Goal: Transaction & Acquisition: Download file/media

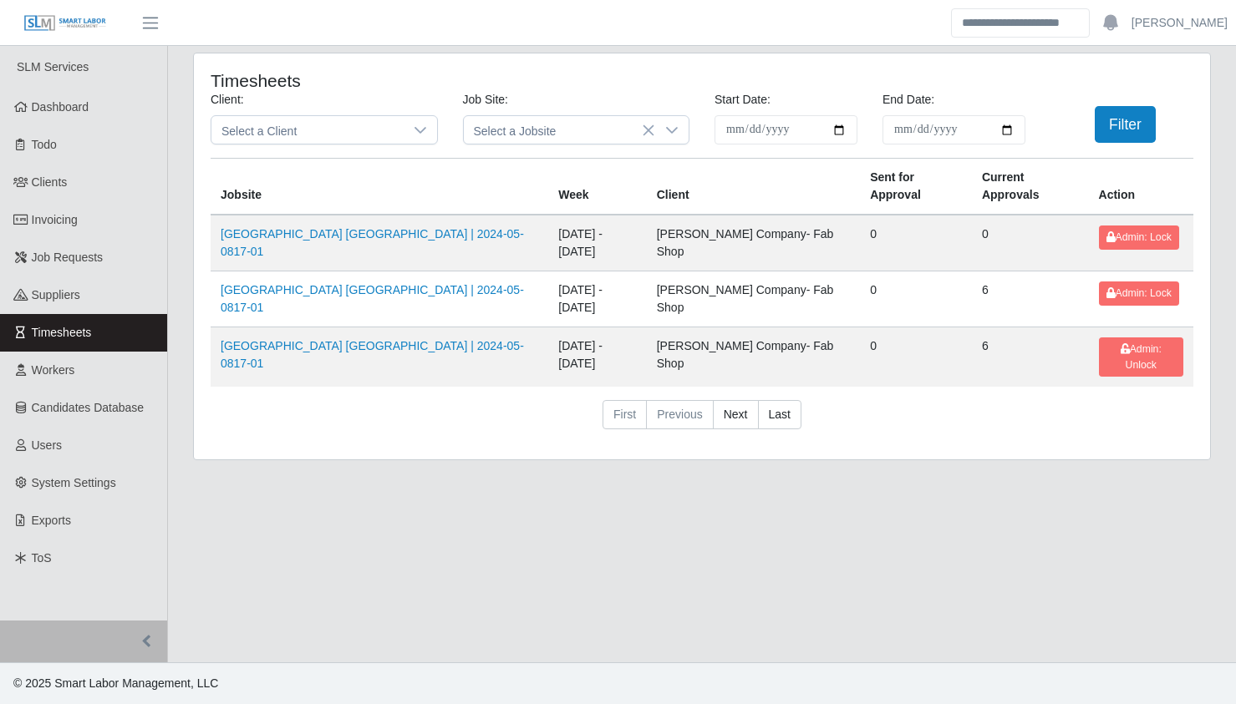
click at [178, 221] on div "**********" at bounding box center [702, 267] width 1068 height 428
click at [126, 211] on link "Invoicing" at bounding box center [83, 220] width 167 height 38
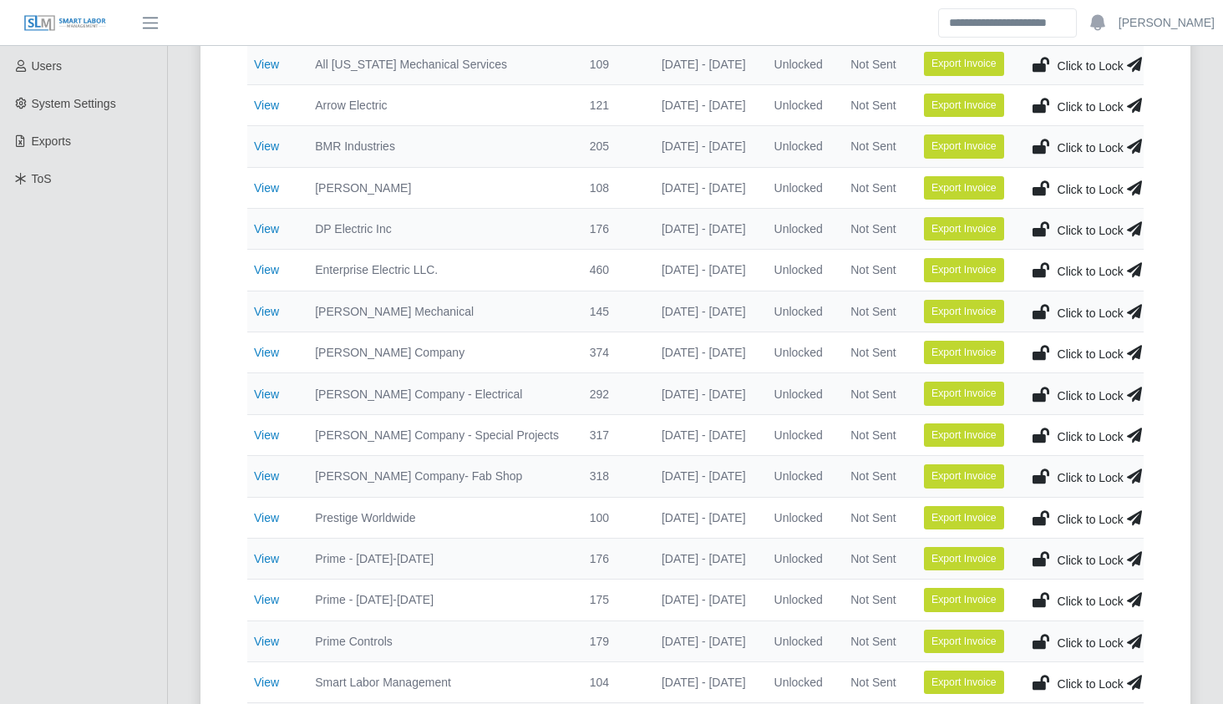
scroll to position [408, 0]
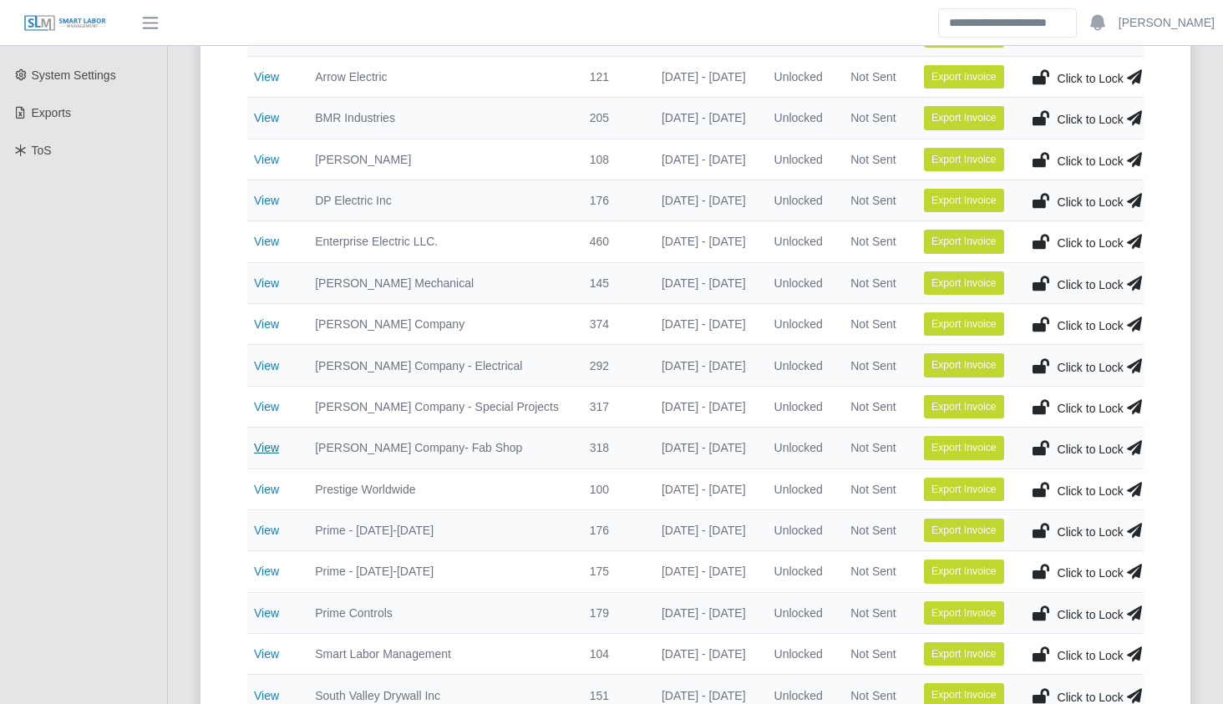
click at [262, 452] on link "View" at bounding box center [266, 447] width 25 height 13
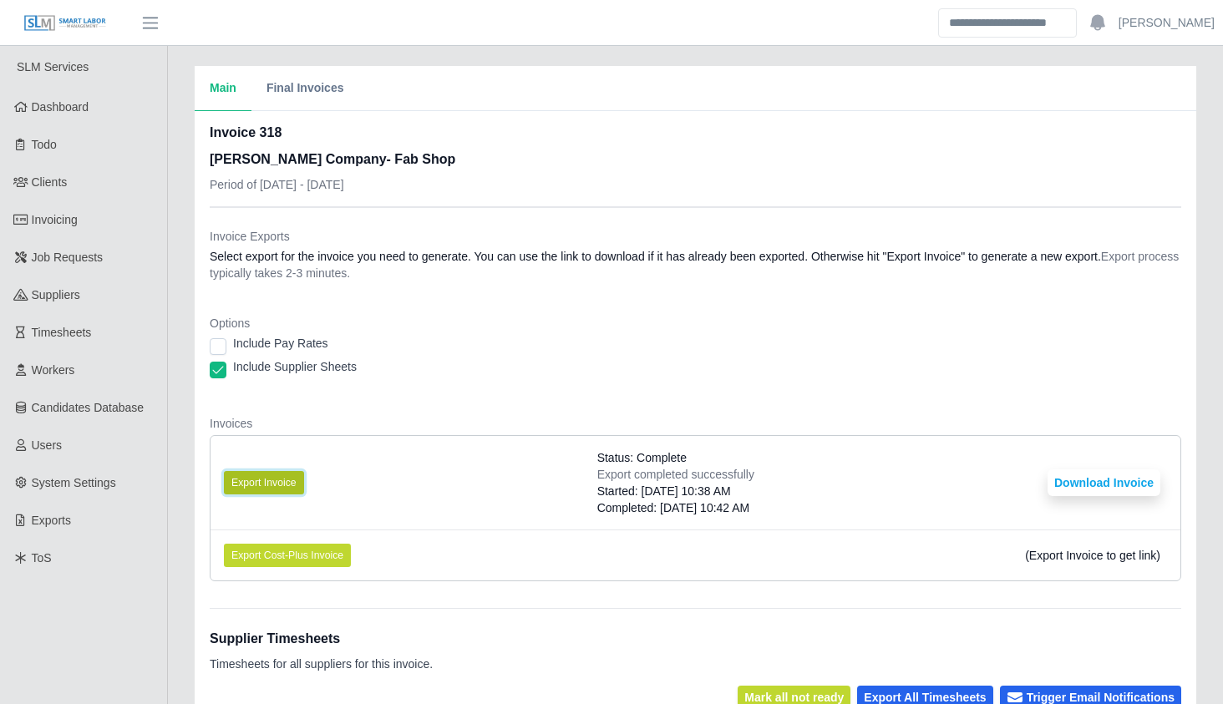
click at [273, 479] on button "Export Invoice" at bounding box center [264, 482] width 80 height 23
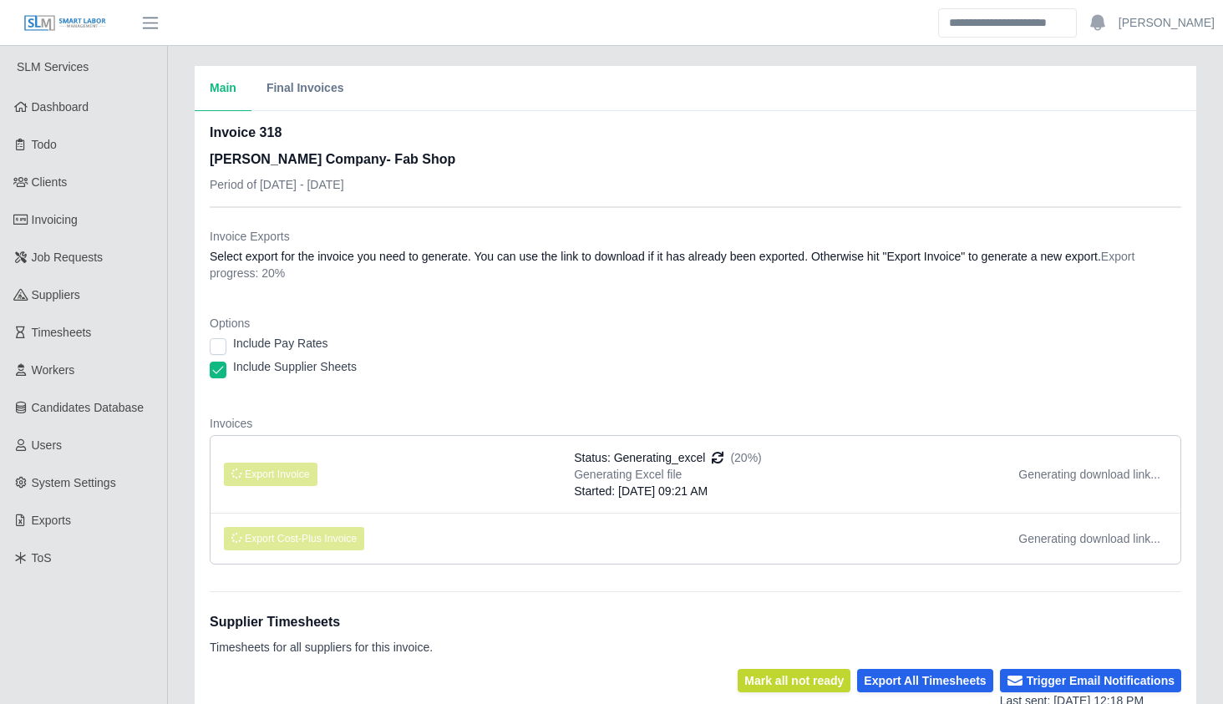
click at [686, 368] on div "Include Supplier Sheets" at bounding box center [696, 369] width 972 height 23
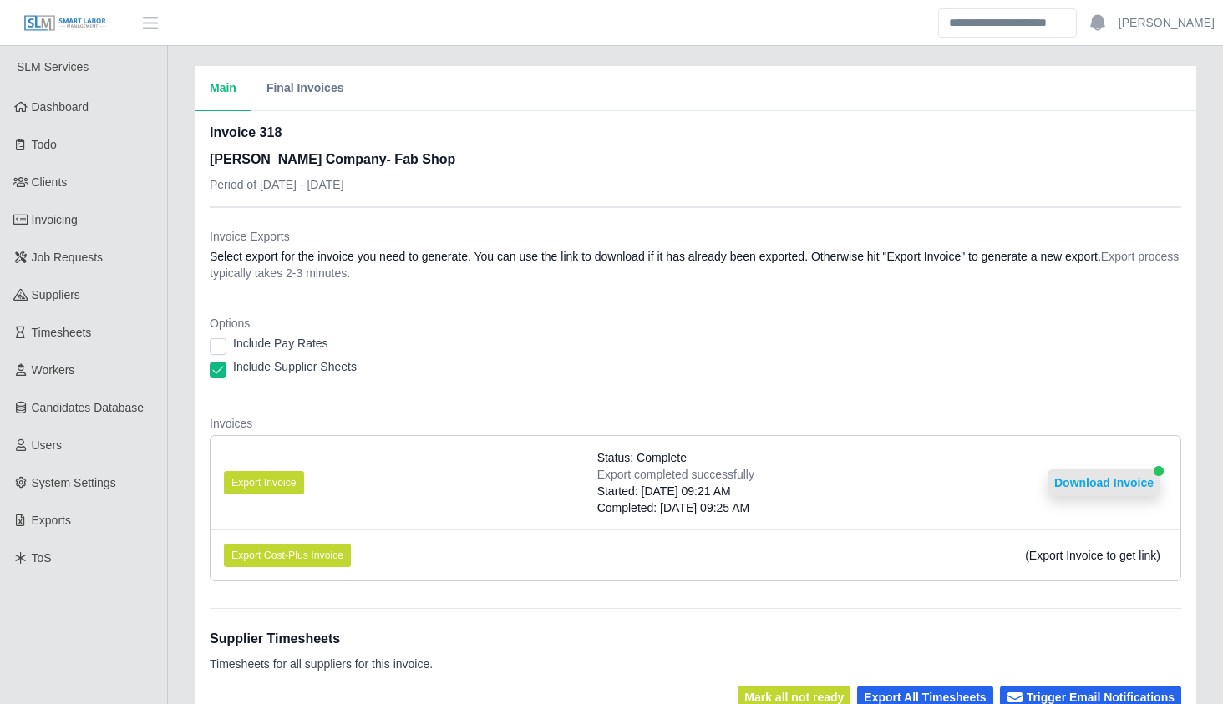
click at [1104, 483] on button "Download Invoice" at bounding box center [1104, 483] width 113 height 27
